Goal: Check status: Check status

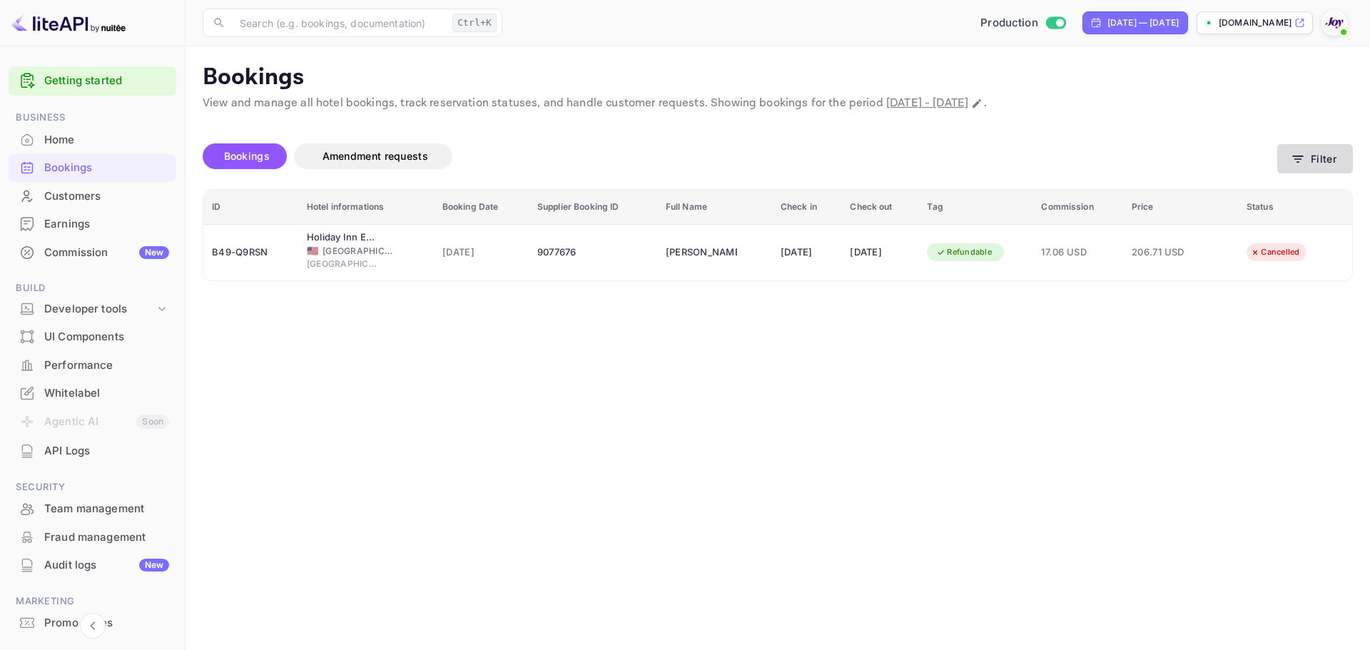
click at [1302, 152] on icon "button" at bounding box center [1298, 159] width 14 height 14
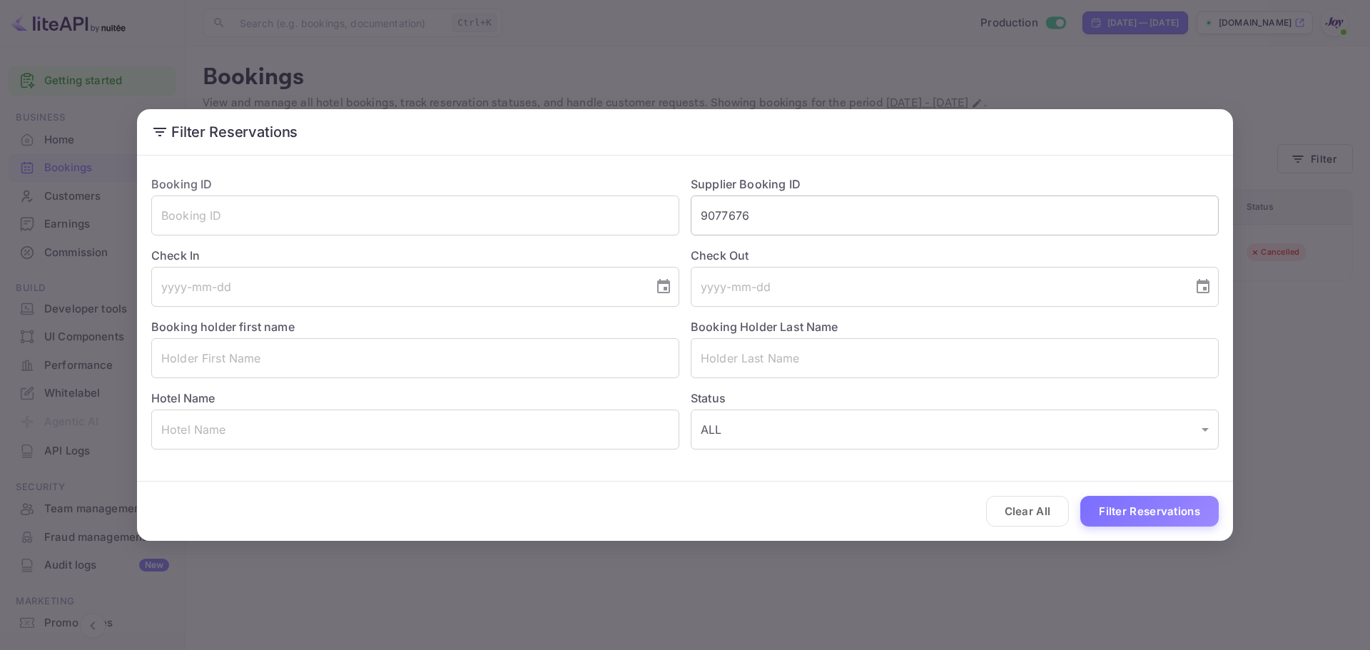
click at [726, 218] on input "9077676" at bounding box center [955, 216] width 528 height 40
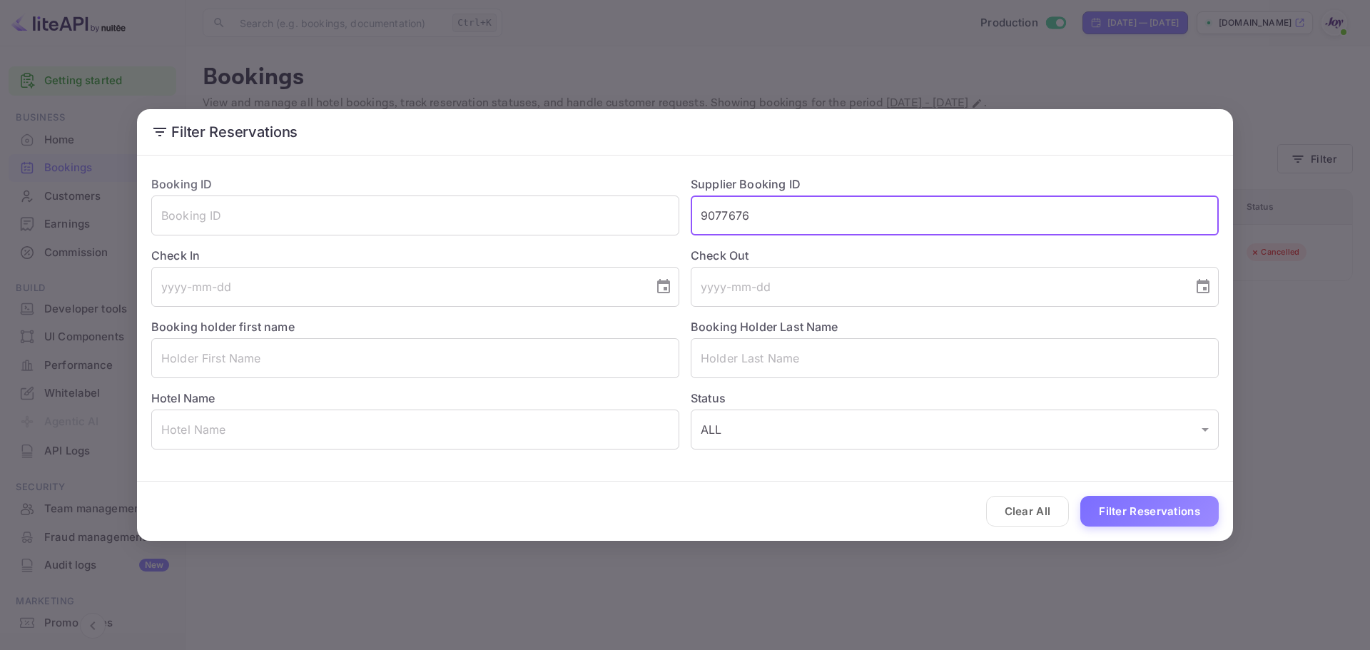
click at [726, 218] on input "9077676" at bounding box center [955, 216] width 528 height 40
paste input "126459"
type input "9126459"
click at [1145, 511] on button "Filter Reservations" at bounding box center [1149, 511] width 138 height 31
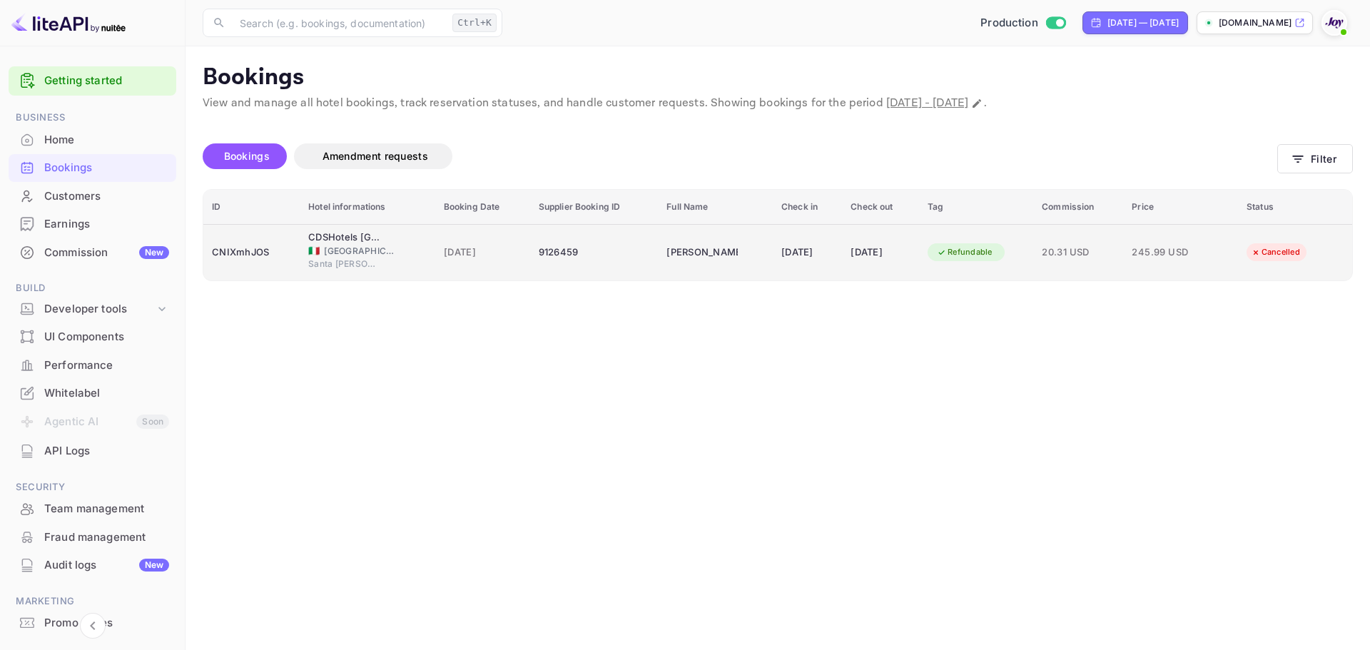
click at [352, 245] on span "[GEOGRAPHIC_DATA]" at bounding box center [359, 251] width 71 height 13
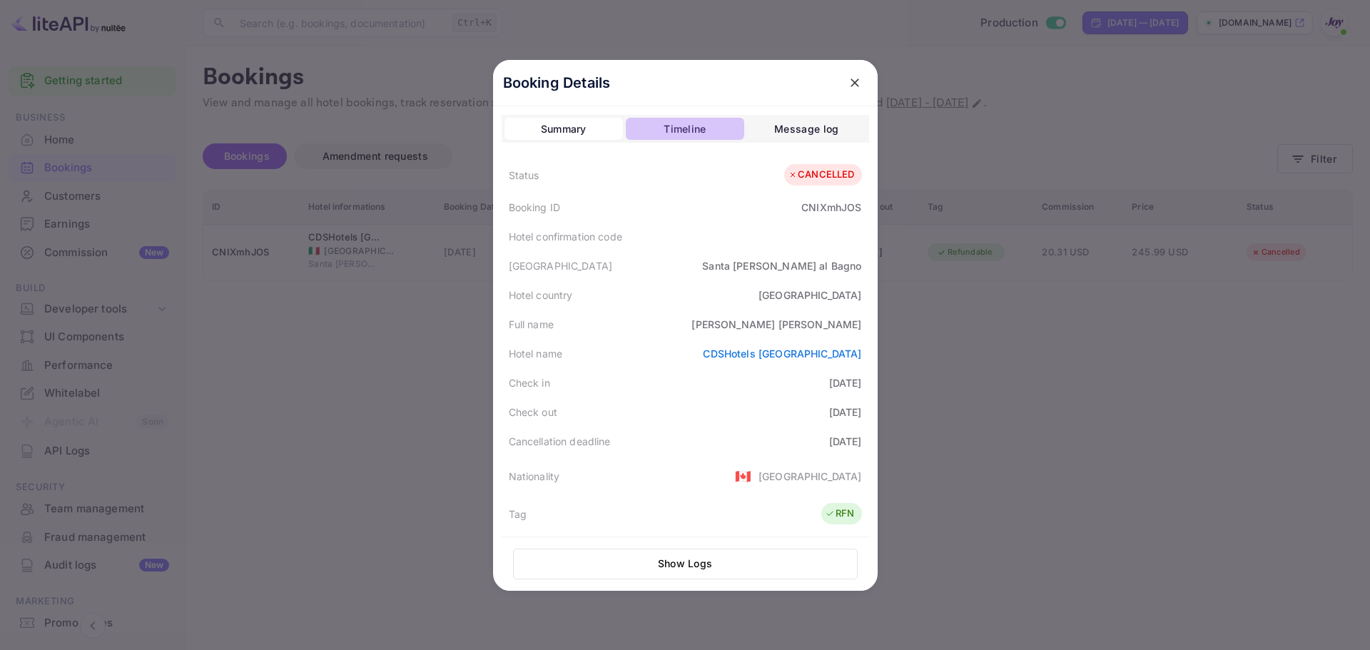
click at [664, 130] on div "Timeline" at bounding box center [685, 129] width 42 height 17
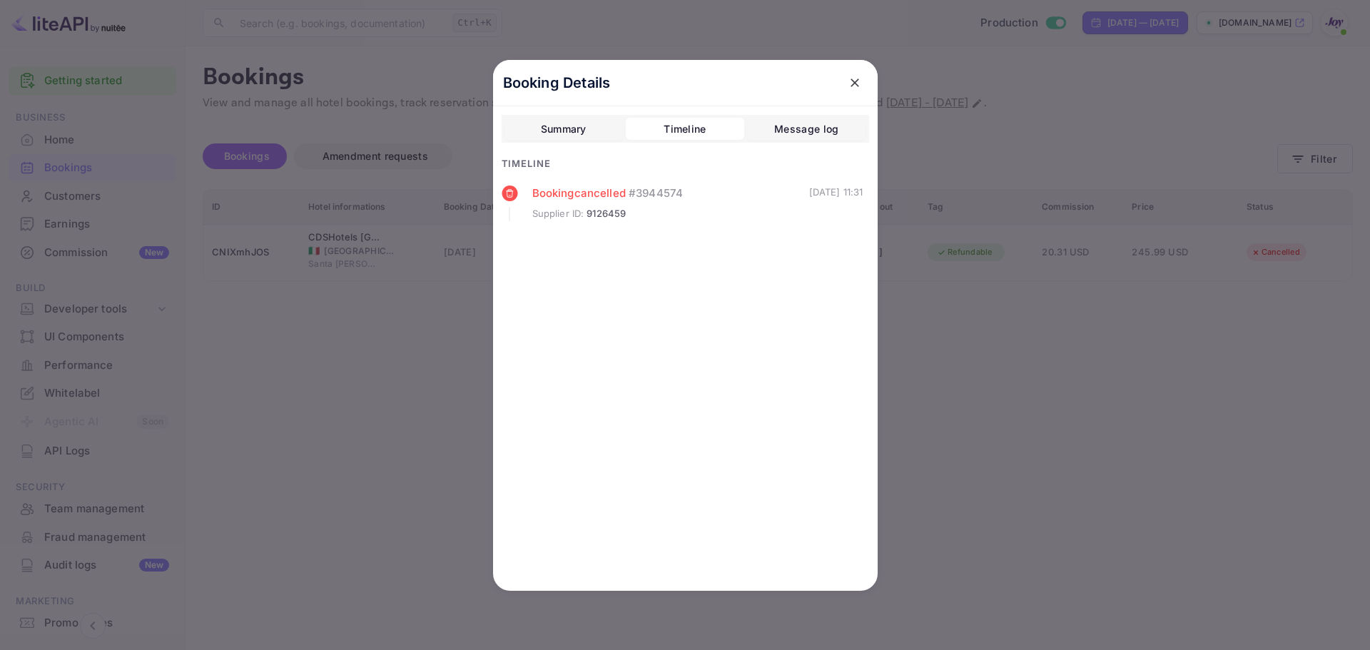
click at [815, 126] on div "Message log" at bounding box center [806, 129] width 64 height 17
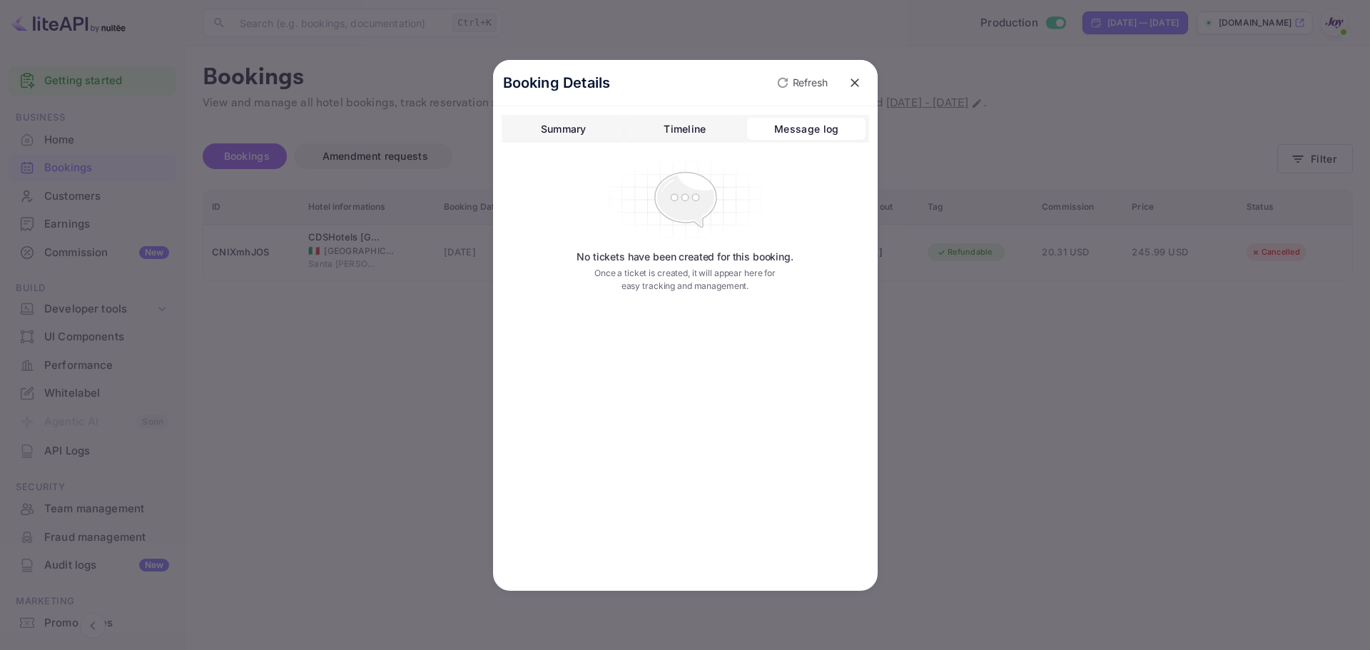
click at [533, 122] on button "Summary" at bounding box center [563, 129] width 118 height 23
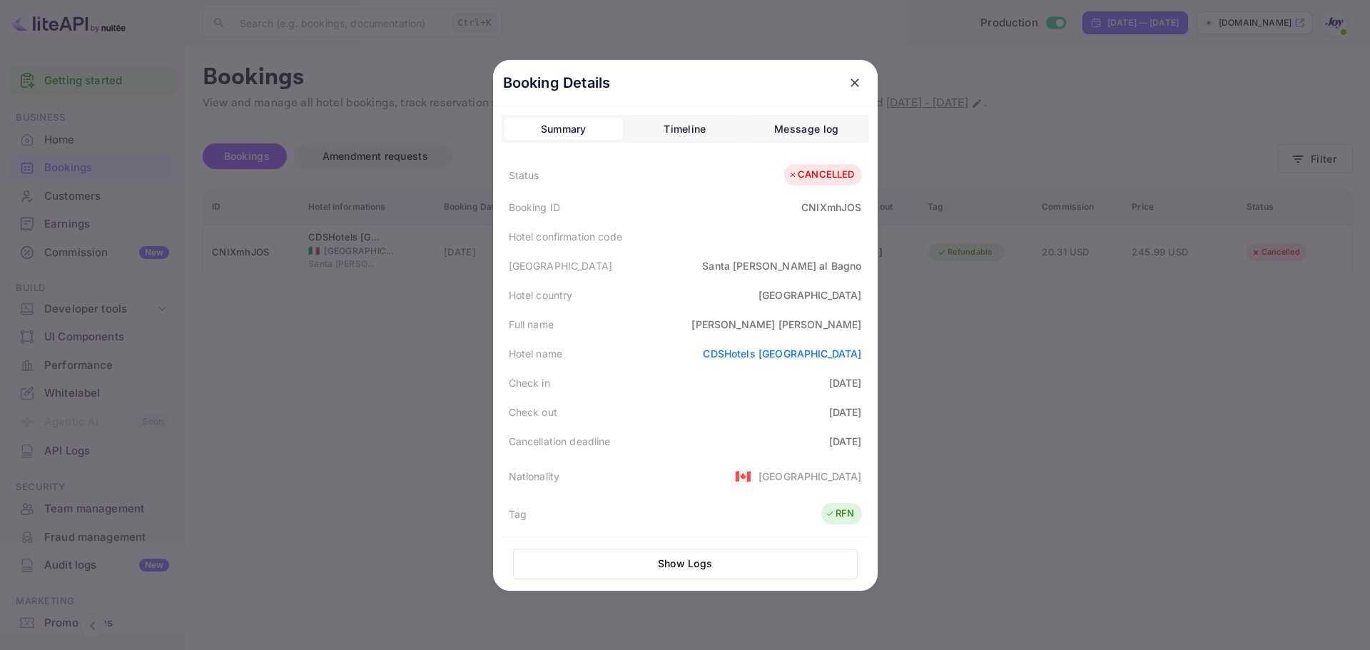
click at [1020, 374] on div at bounding box center [685, 325] width 1370 height 650
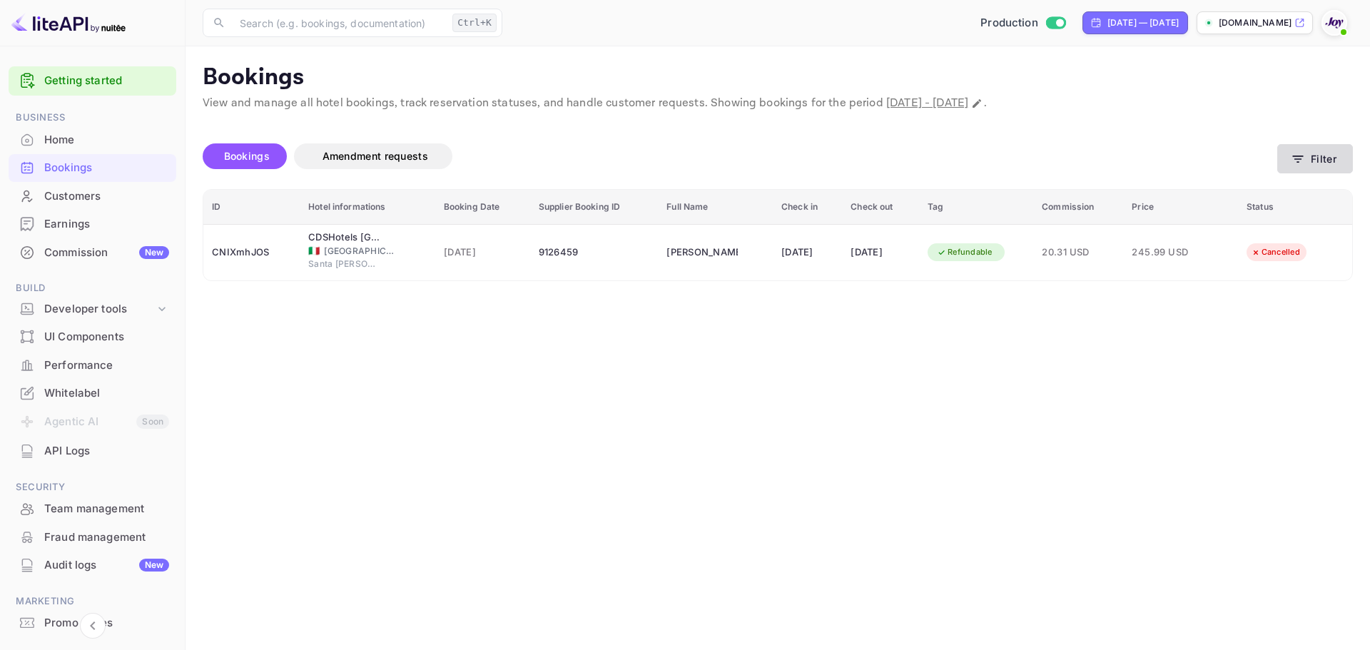
click at [1292, 166] on button "Filter" at bounding box center [1315, 158] width 76 height 29
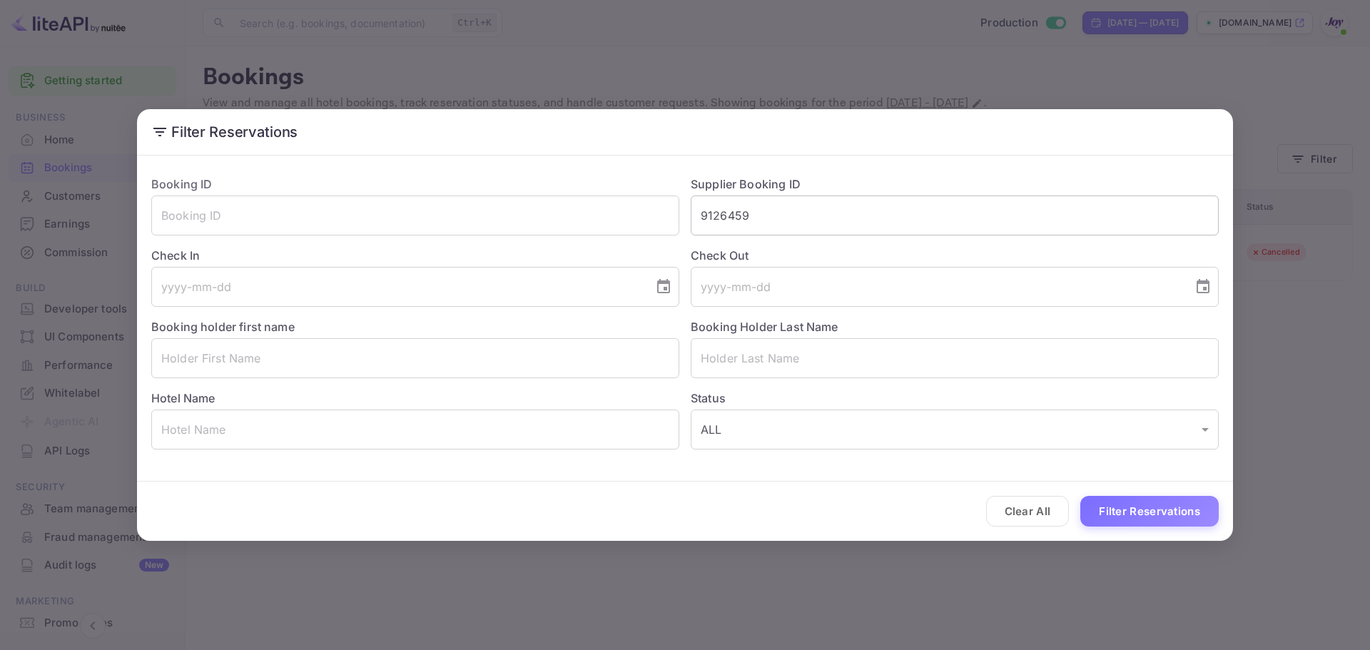
click at [717, 216] on input "9126459" at bounding box center [955, 216] width 528 height 40
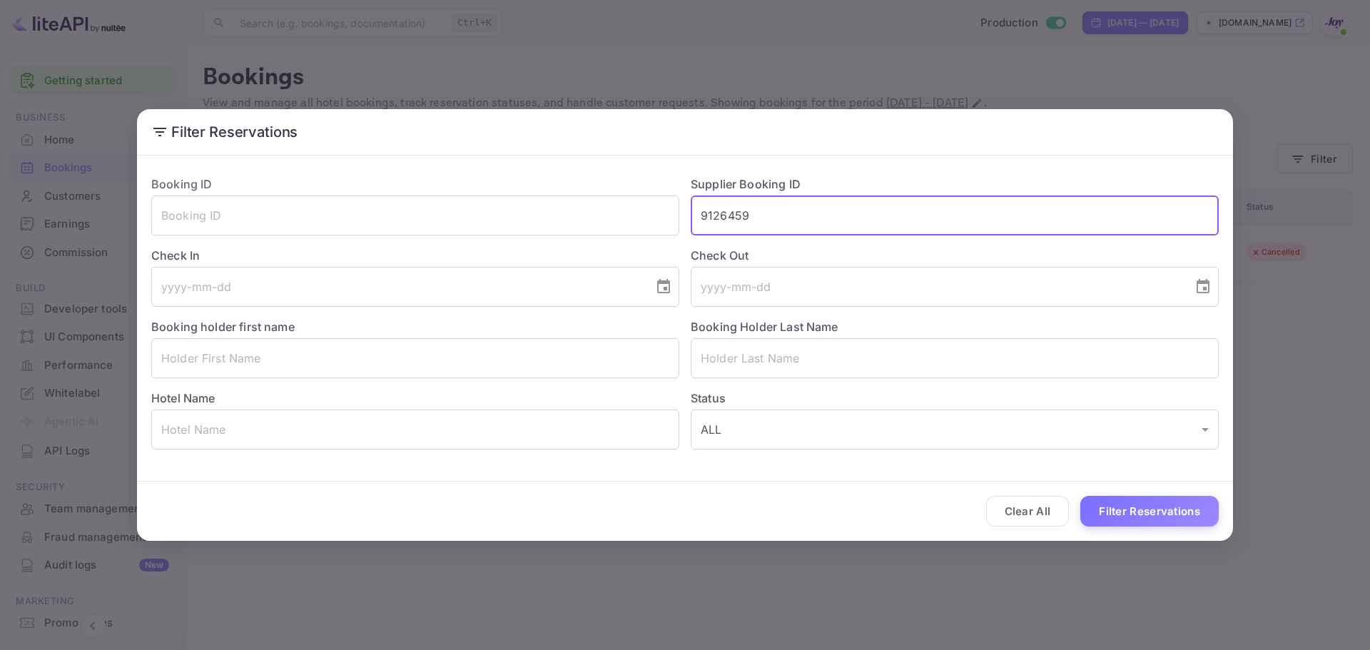
paste input "493144"
type input "9493144"
click at [1129, 508] on button "Filter Reservations" at bounding box center [1149, 511] width 138 height 31
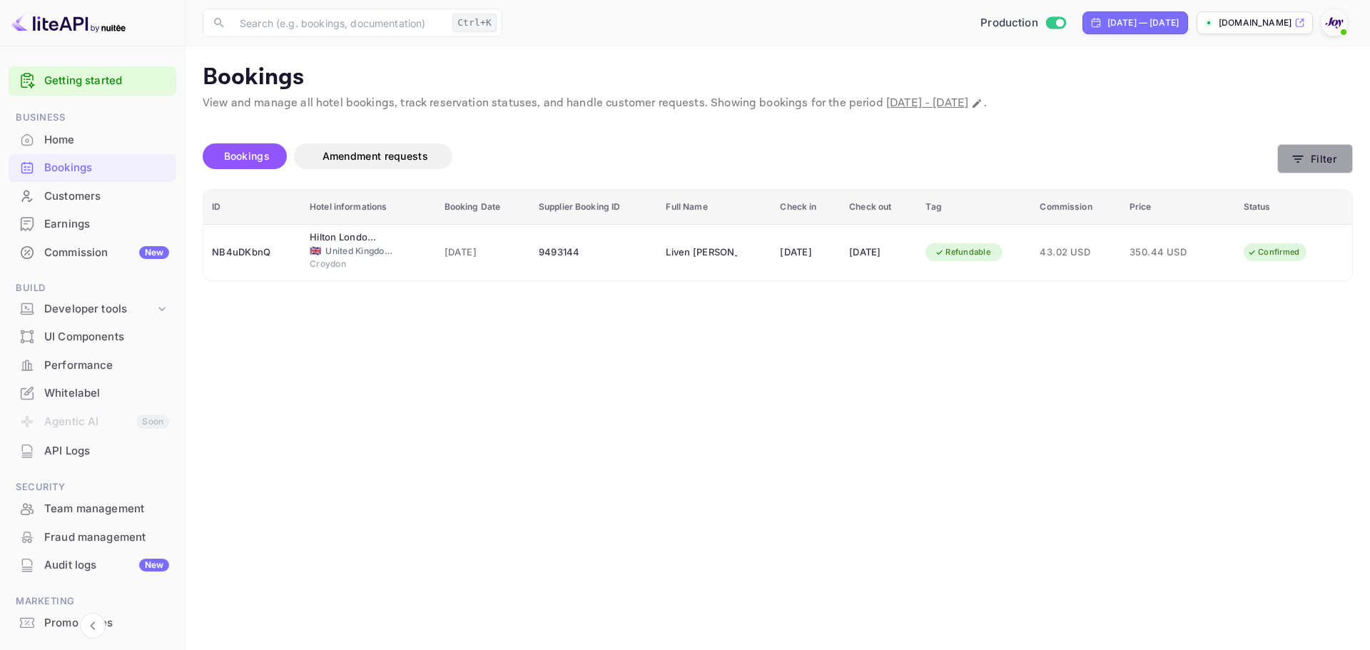
click at [1306, 153] on button "Filter" at bounding box center [1315, 158] width 76 height 29
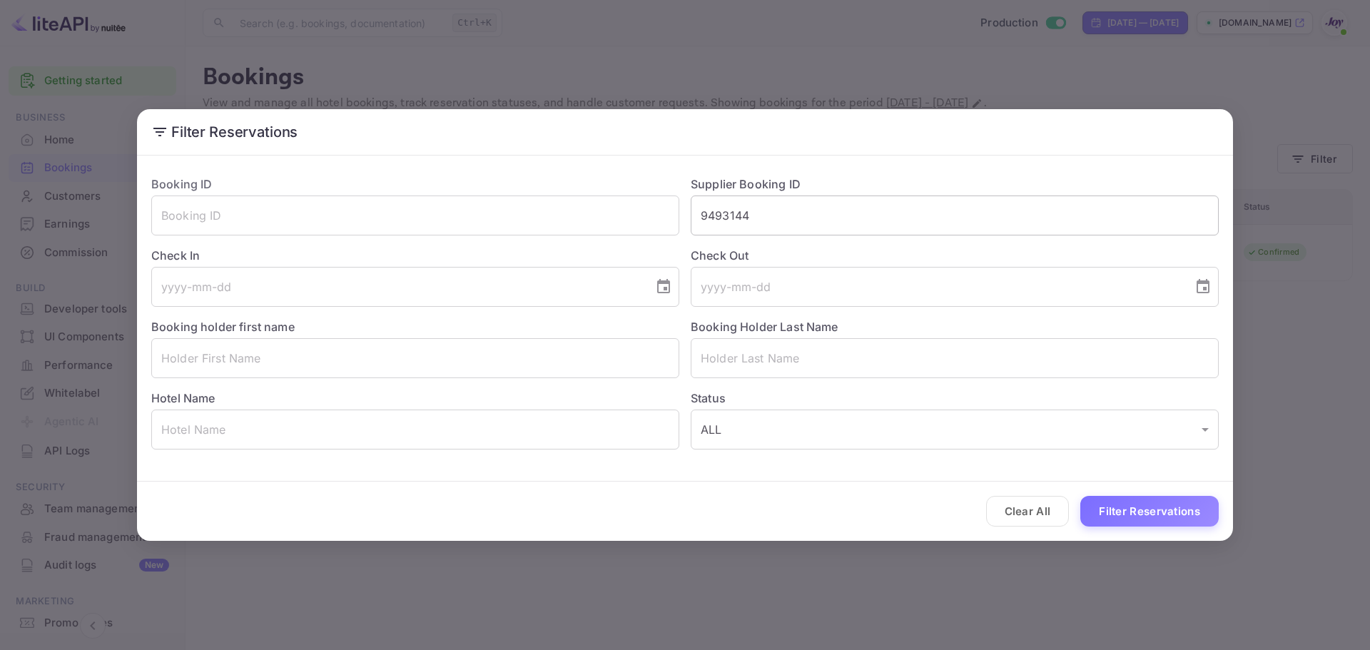
click at [730, 210] on input "9493144" at bounding box center [955, 216] width 528 height 40
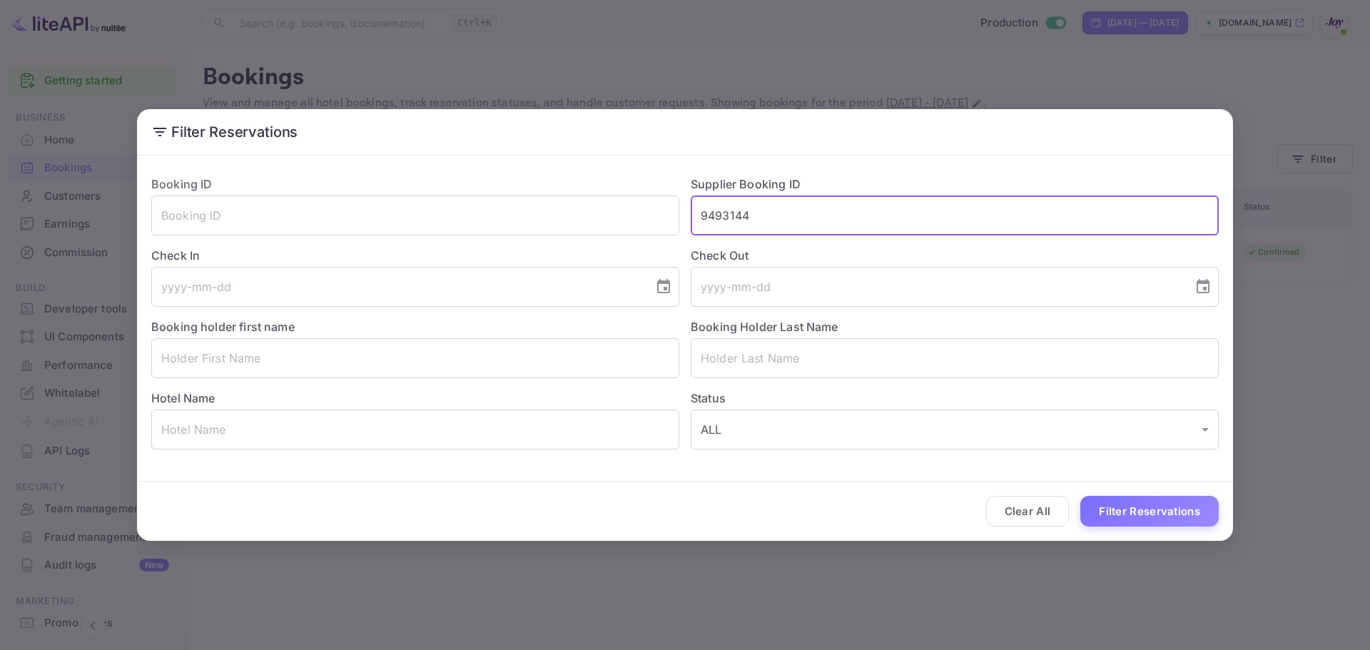
click at [730, 210] on input "9493144" at bounding box center [955, 216] width 528 height 40
paste input "7838266"
type input "7838266"
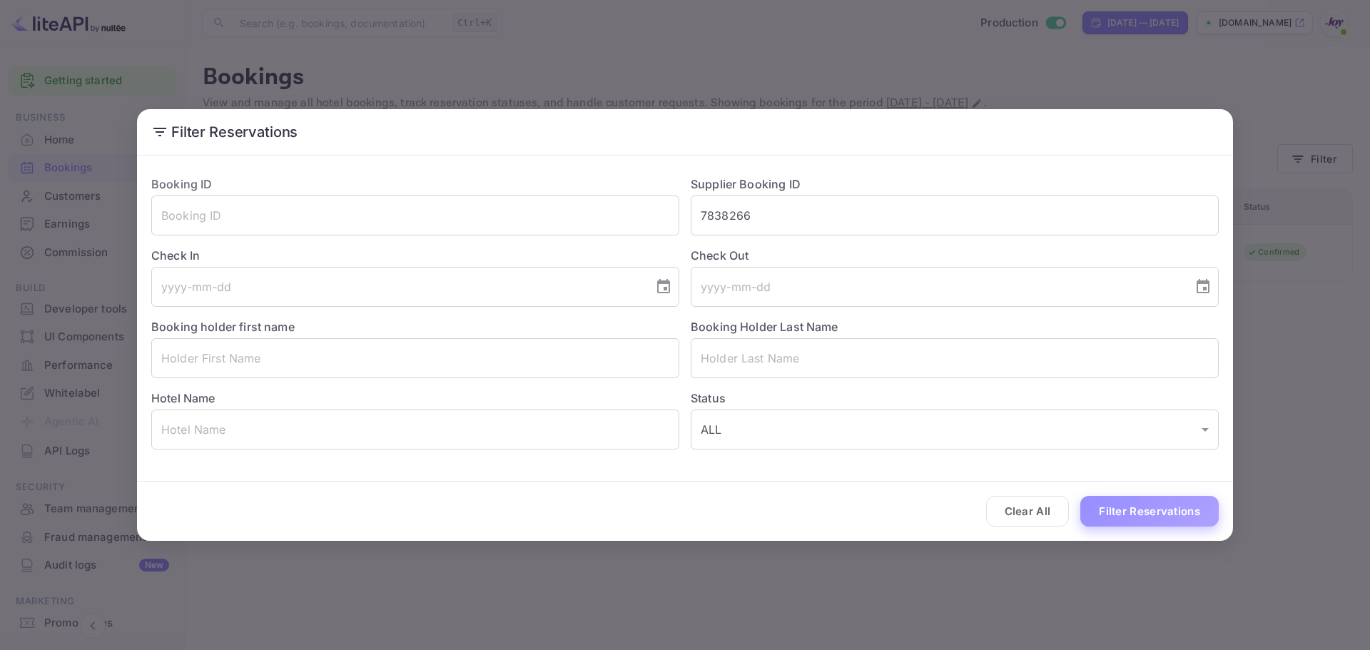
click at [1133, 519] on button "Filter Reservations" at bounding box center [1149, 511] width 138 height 31
click at [1329, 405] on div "Filter Reservations Booking ID ​ Supplier Booking ID 7838266 ​ Check In ​ Check…" at bounding box center [685, 325] width 1370 height 650
